Goal: Task Accomplishment & Management: Complete application form

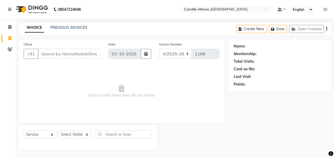
select select "7025"
select select "service"
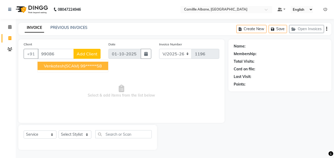
click at [83, 64] on ngb-highlight "99******58" at bounding box center [91, 65] width 22 height 5
type input "99******58"
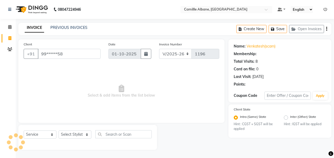
select select "2: Object"
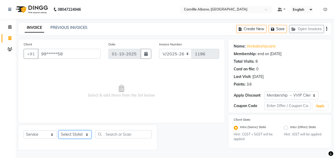
click at [86, 135] on select "Select Stylist Admin Danish Dr, [PERSON_NAME] K T [PERSON_NAME] [PERSON_NAME]" at bounding box center [75, 134] width 33 height 8
select select "57811"
click at [59, 130] on select "Select Stylist Admin Danish Dr, [PERSON_NAME] K T [PERSON_NAME] [PERSON_NAME]" at bounding box center [75, 134] width 33 height 8
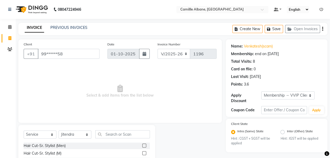
click at [142, 153] on label at bounding box center [144, 153] width 4 height 4
click at [142, 153] on input "checkbox" at bounding box center [143, 153] width 3 height 3
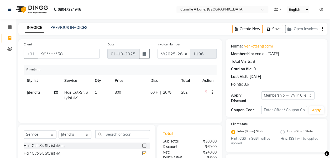
checkbox input "false"
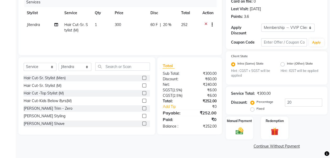
click at [142, 114] on label at bounding box center [144, 116] width 4 height 4
click at [142, 114] on input "checkbox" at bounding box center [143, 115] width 3 height 3
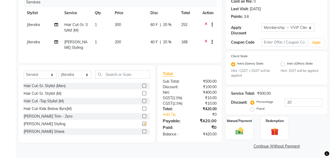
checkbox input "false"
click at [237, 127] on img at bounding box center [239, 131] width 13 height 9
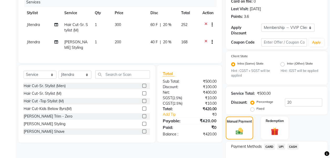
click at [282, 146] on span "UPI" at bounding box center [281, 147] width 8 height 6
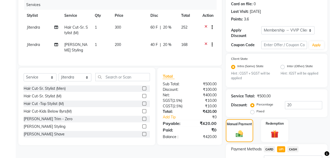
scroll to position [109, 0]
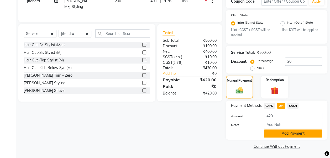
click at [291, 132] on button "Add Payment" at bounding box center [293, 133] width 58 height 8
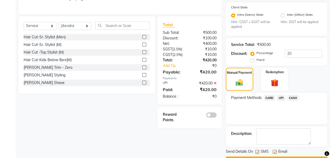
scroll to position [130, 0]
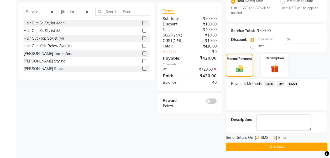
click at [278, 145] on button "Checkout" at bounding box center [277, 147] width 102 height 8
